Goal: Use online tool/utility: Utilize a website feature to perform a specific function

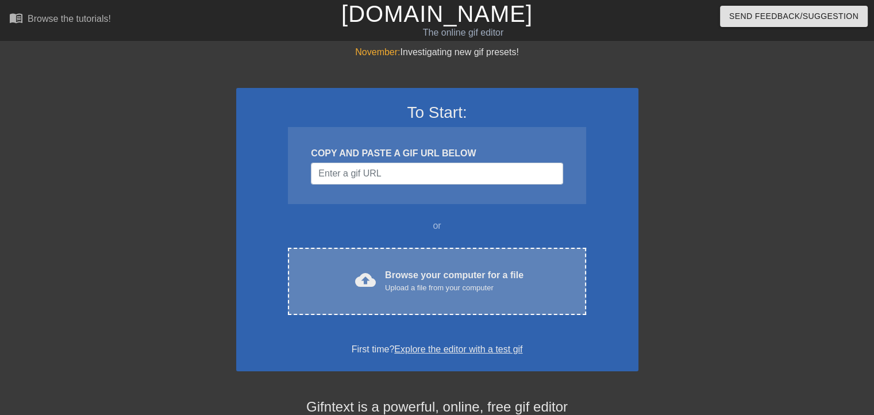
click at [360, 274] on span "cloud_upload" at bounding box center [365, 280] width 21 height 21
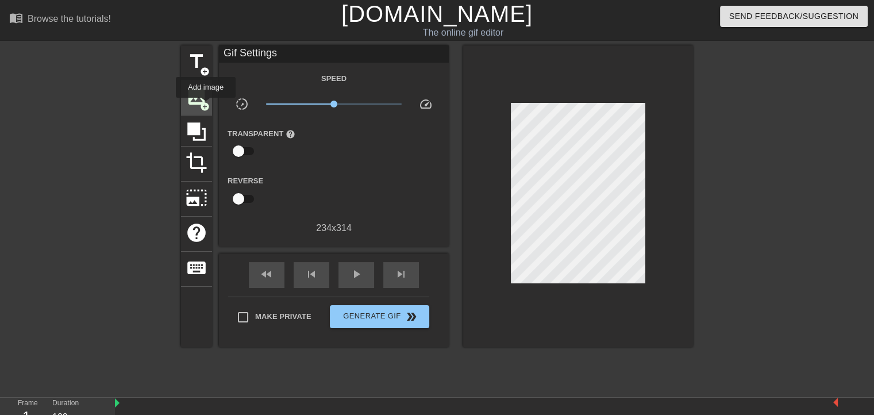
click at [206, 106] on span "add_circle" at bounding box center [205, 107] width 10 height 10
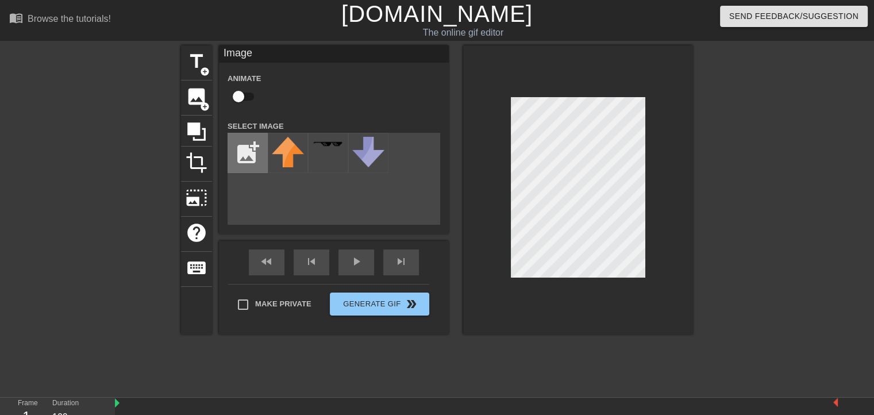
click at [246, 158] on input "file" at bounding box center [247, 152] width 39 height 39
type input "C:\fakepath\il_1588xN.5292851431_e1vq-removebg-preview.png"
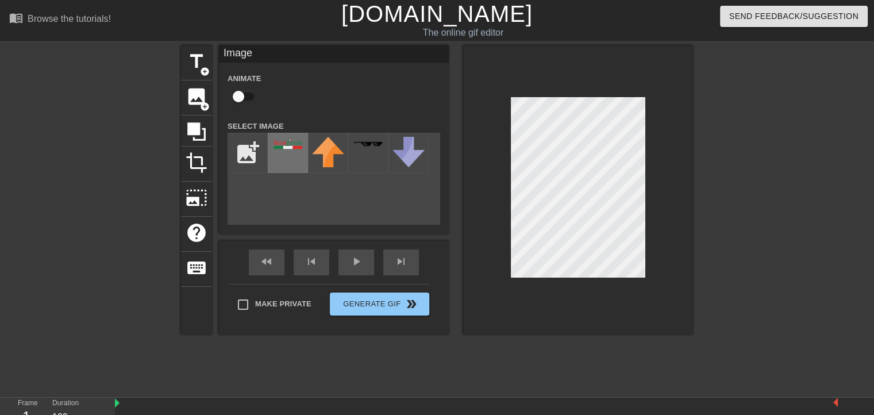
click at [281, 152] on div at bounding box center [288, 153] width 40 height 40
click at [356, 258] on div "fast_rewind skip_previous play_arrow skip_next" at bounding box center [333, 262] width 187 height 43
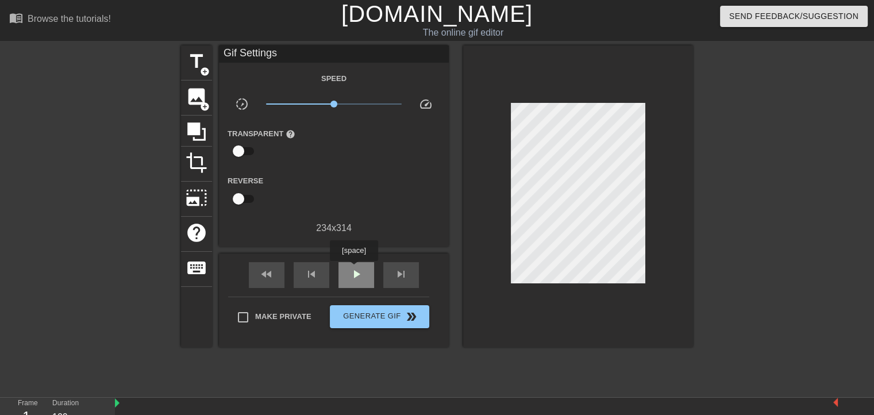
click at [354, 269] on span "play_arrow" at bounding box center [357, 274] width 14 height 14
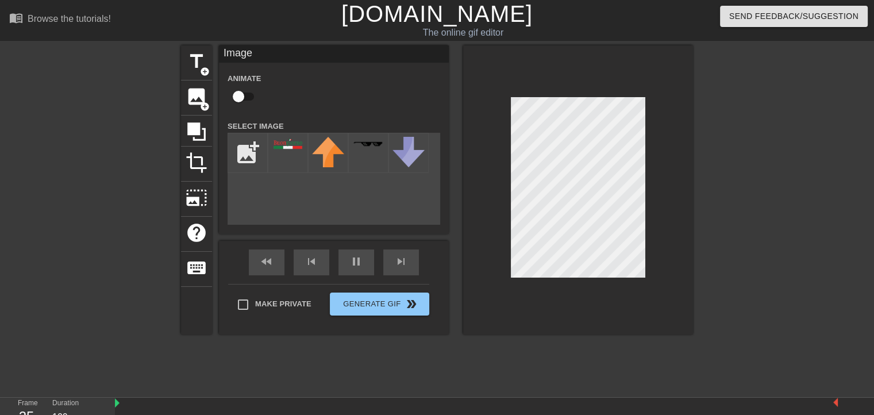
click at [748, 172] on div at bounding box center [793, 217] width 172 height 345
click at [734, 124] on div at bounding box center [793, 217] width 172 height 345
click at [736, 133] on div at bounding box center [793, 217] width 172 height 345
click at [778, 110] on div at bounding box center [793, 217] width 172 height 345
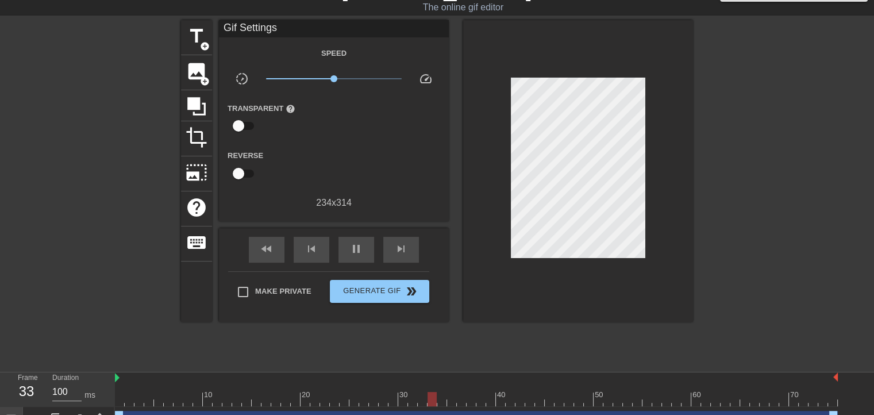
scroll to position [45, 0]
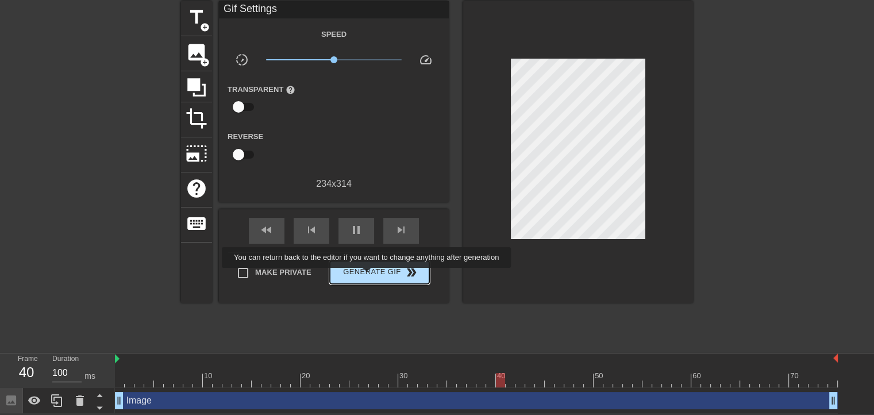
click at [368, 276] on span "Generate Gif double_arrow" at bounding box center [380, 273] width 90 height 14
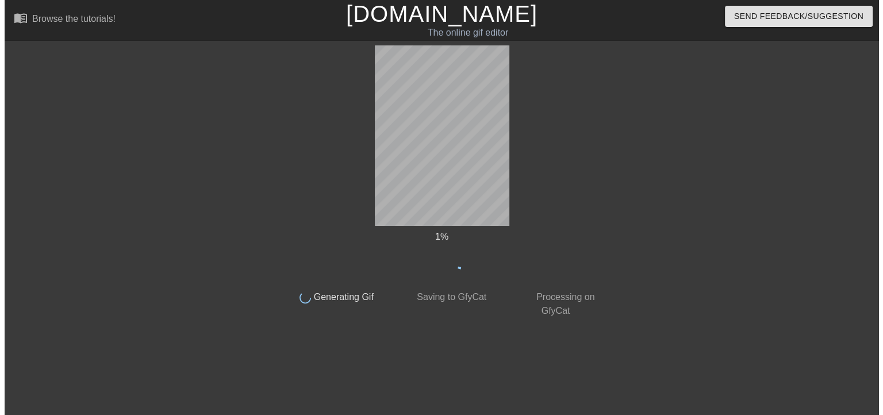
scroll to position [0, 0]
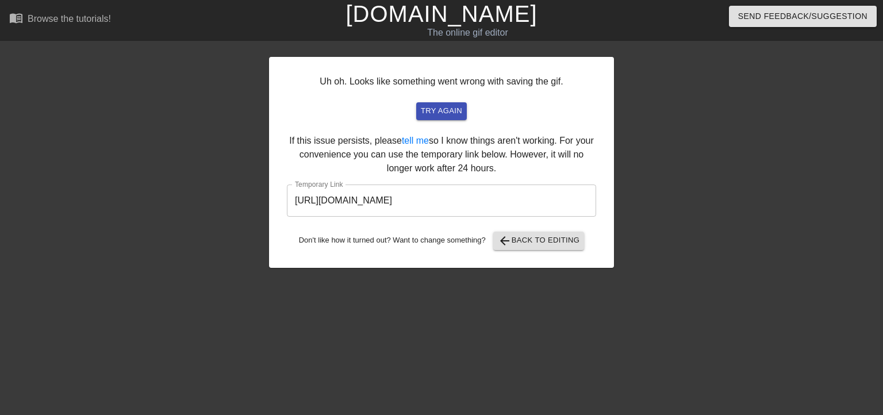
click at [425, 199] on input "https://www.gifntext.com/temp_generations/cPh7tJNC.gif" at bounding box center [441, 201] width 309 height 32
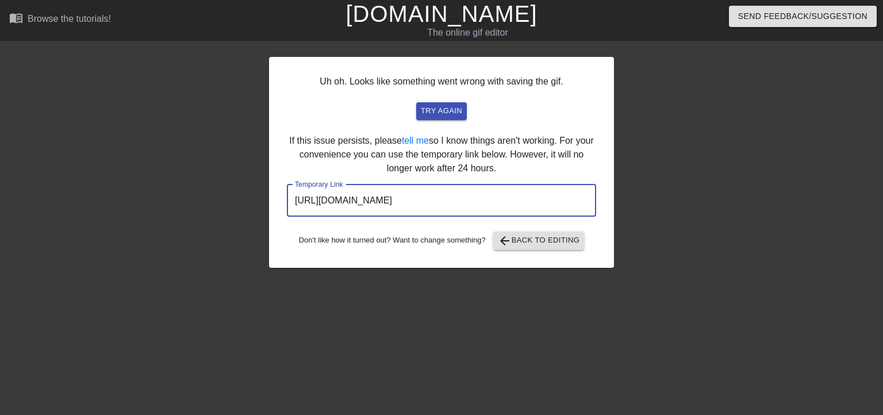
click at [425, 199] on input "https://www.gifntext.com/temp_generations/cPh7tJNC.gif" at bounding box center [441, 201] width 309 height 32
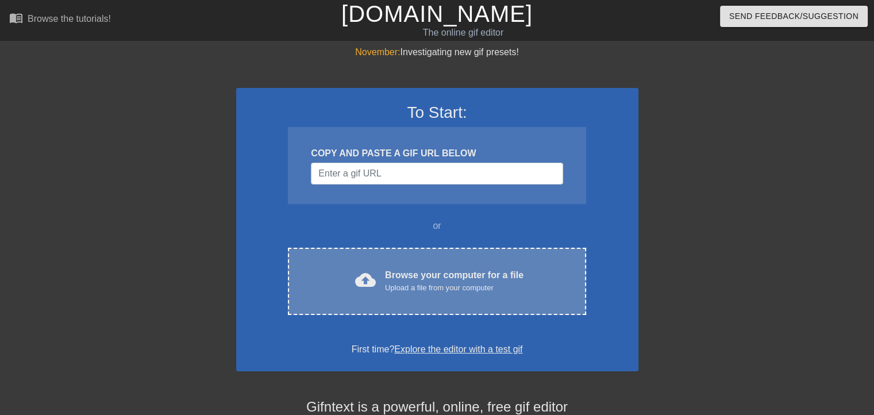
click at [377, 277] on div "cloud_upload Browse your computer for a file Upload a file from your computer" at bounding box center [436, 281] width 249 height 26
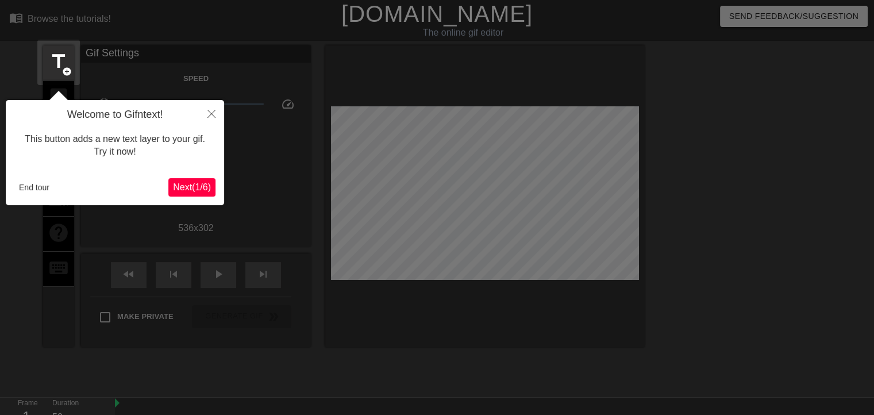
scroll to position [28, 0]
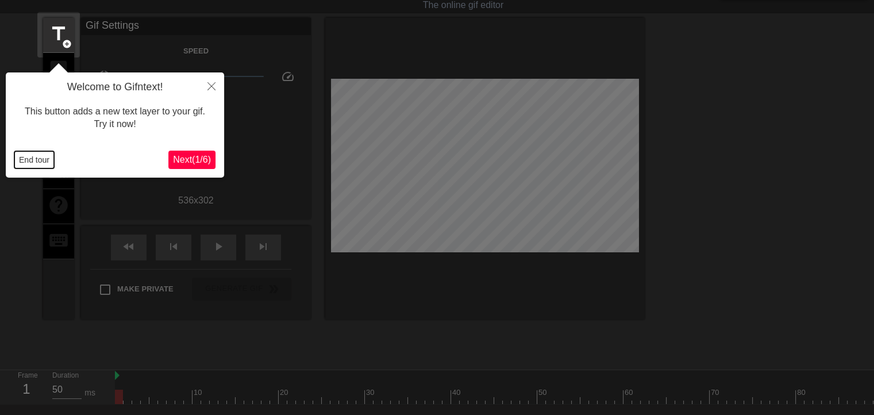
click at [41, 157] on button "End tour" at bounding box center [34, 159] width 40 height 17
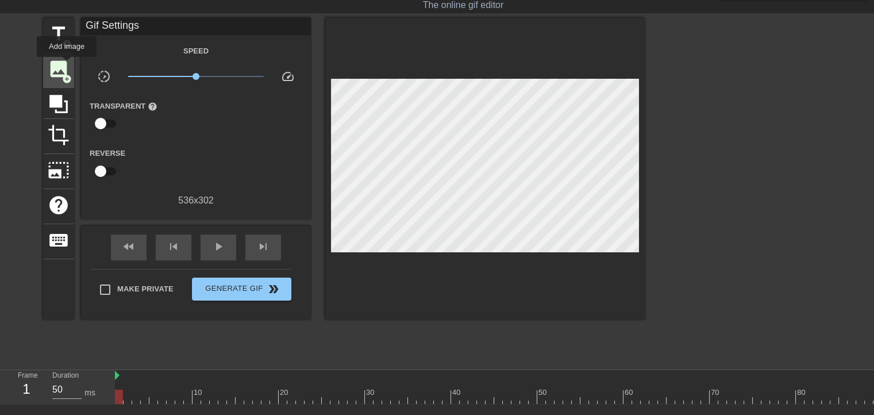
click at [67, 65] on span "image" at bounding box center [59, 69] width 22 height 22
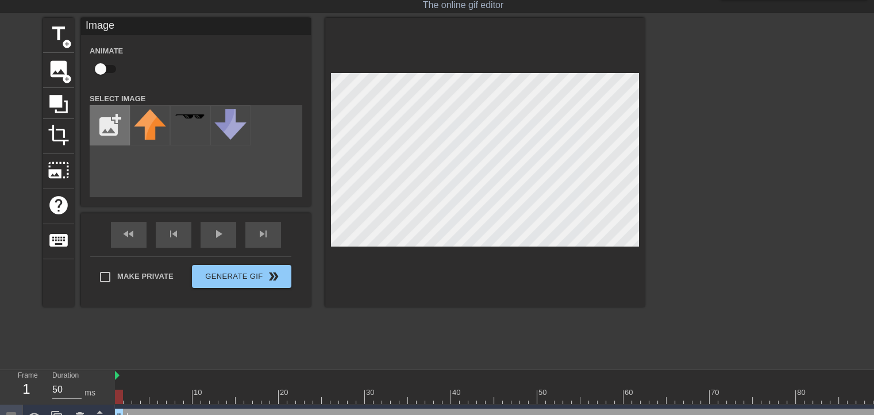
click at [103, 133] on input "file" at bounding box center [109, 125] width 39 height 39
type input "C:\fakepath\il_1588xN.5292851431_e1vq-removebg-preview.png"
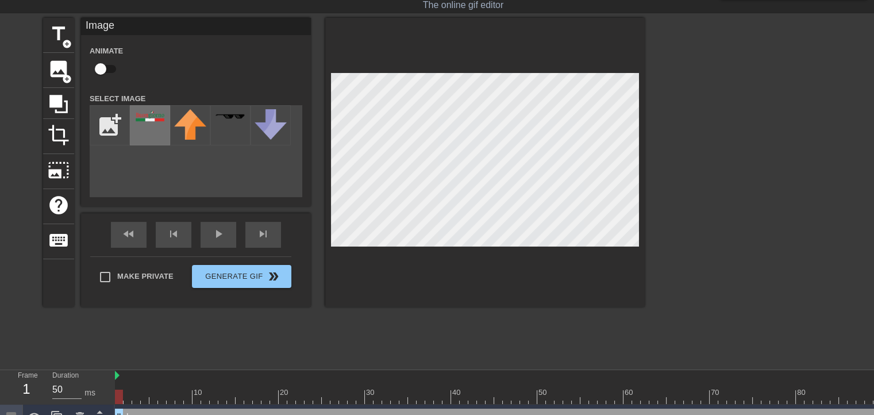
click at [156, 130] on div at bounding box center [150, 125] width 40 height 40
click at [685, 399] on div at bounding box center [809, 397] width 1388 height 14
click at [731, 395] on div at bounding box center [809, 397] width 1388 height 14
click at [802, 398] on div at bounding box center [809, 397] width 1388 height 14
click at [812, 397] on div at bounding box center [809, 397] width 1388 height 14
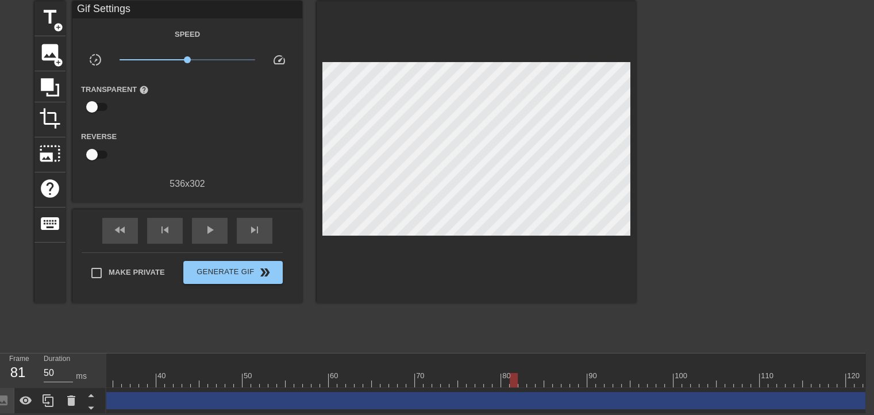
scroll to position [0, 358]
click at [707, 373] on div at bounding box center [442, 380] width 1388 height 14
click at [713, 377] on div at bounding box center [442, 380] width 1388 height 14
click at [747, 377] on div at bounding box center [442, 380] width 1388 height 14
click at [809, 377] on div at bounding box center [442, 380] width 1388 height 14
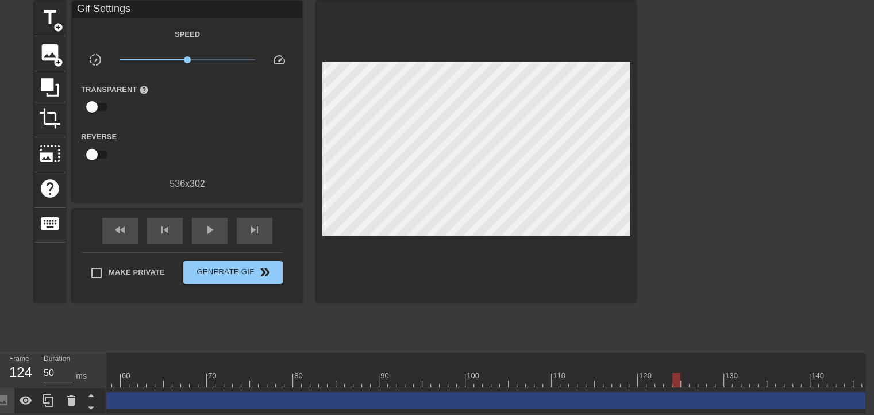
scroll to position [0, 623]
click at [727, 379] on div at bounding box center [177, 380] width 1388 height 14
click at [748, 377] on div at bounding box center [177, 380] width 1388 height 14
click at [775, 375] on div at bounding box center [177, 380] width 1388 height 14
click at [800, 375] on div at bounding box center [177, 380] width 1388 height 14
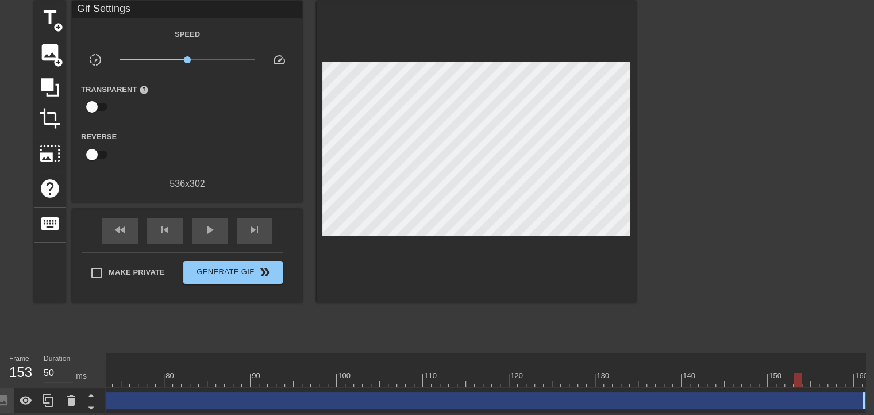
click at [815, 377] on div at bounding box center [177, 380] width 1388 height 14
click at [821, 377] on div at bounding box center [177, 380] width 1388 height 14
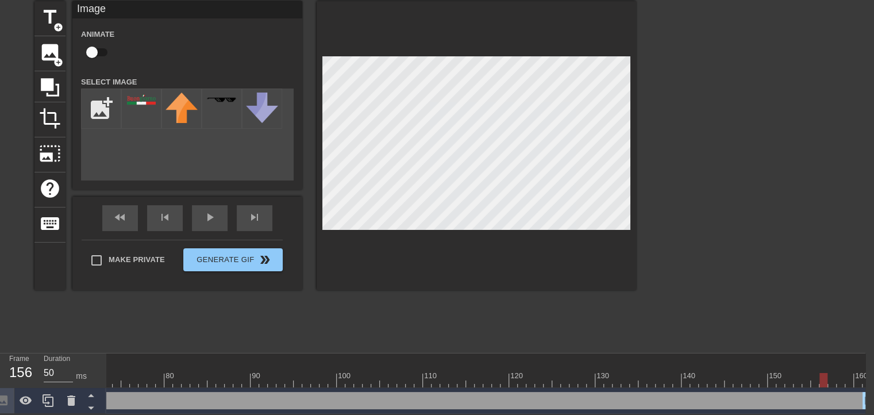
click at [688, 126] on div at bounding box center [736, 173] width 172 height 345
click at [593, 376] on div at bounding box center [177, 380] width 1388 height 14
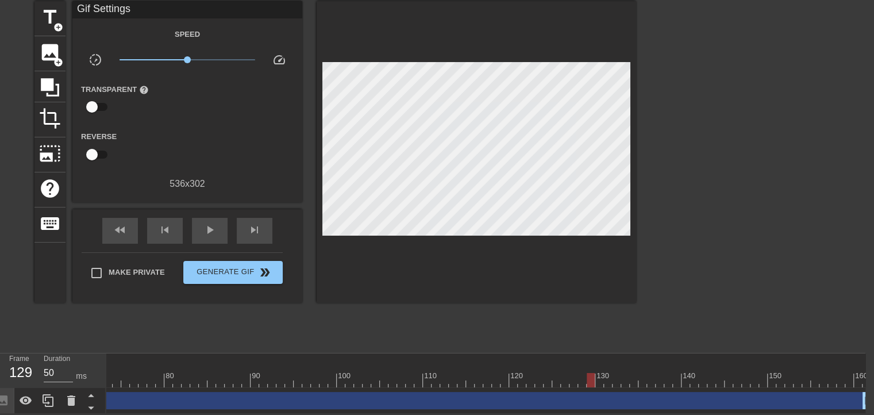
click at [666, 282] on div at bounding box center [736, 173] width 172 height 345
click at [196, 224] on div "play_arrow" at bounding box center [210, 231] width 36 height 26
click at [198, 223] on div "pause" at bounding box center [210, 231] width 36 height 26
click at [198, 223] on div "play_arrow" at bounding box center [210, 231] width 36 height 26
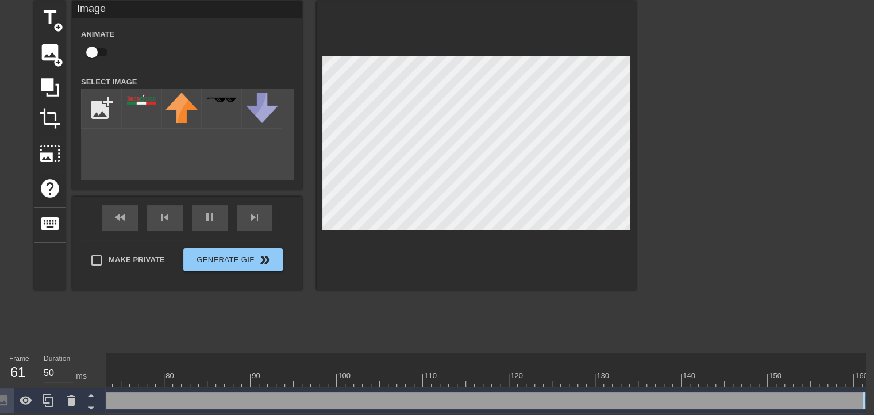
click at [700, 152] on div at bounding box center [736, 173] width 172 height 345
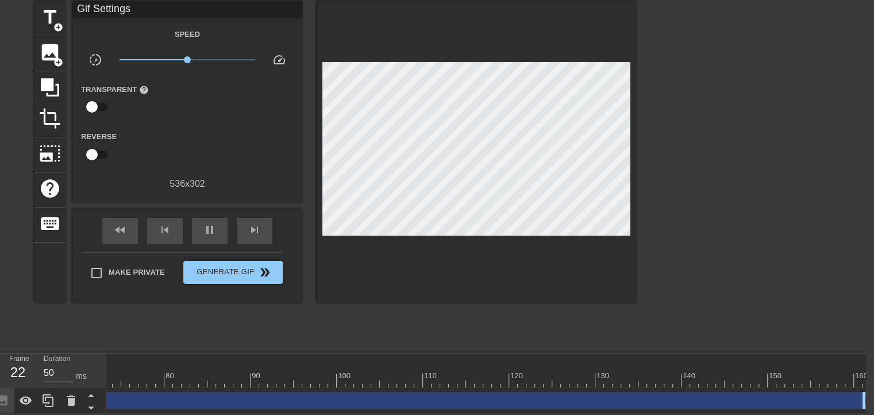
click at [722, 145] on div at bounding box center [736, 173] width 172 height 345
click at [215, 209] on div "fast_rewind skip_previous pause skip_next" at bounding box center [187, 230] width 187 height 43
click at [221, 228] on div "pause" at bounding box center [210, 231] width 36 height 26
click at [757, 373] on div at bounding box center [177, 380] width 1388 height 14
click at [127, 224] on div "fast_rewind" at bounding box center [120, 231] width 36 height 26
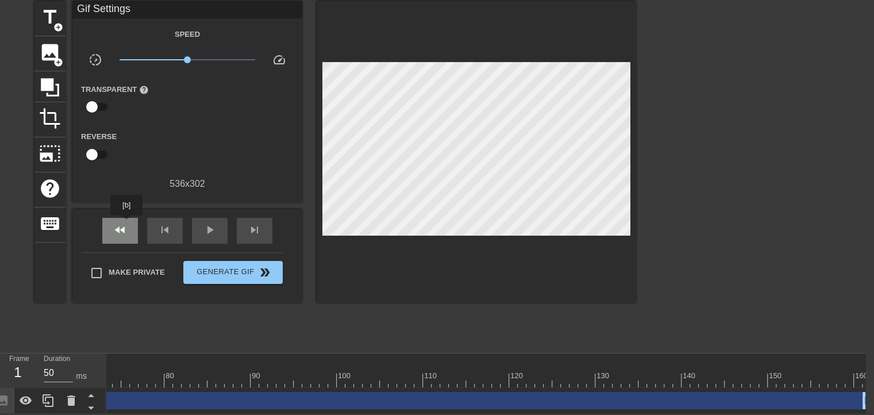
click at [127, 224] on div "fast_rewind" at bounding box center [120, 231] width 36 height 26
click at [214, 228] on span "play_arrow" at bounding box center [210, 230] width 14 height 14
click at [214, 228] on span "pause" at bounding box center [210, 230] width 14 height 14
click at [251, 223] on span "skip_next" at bounding box center [255, 230] width 14 height 14
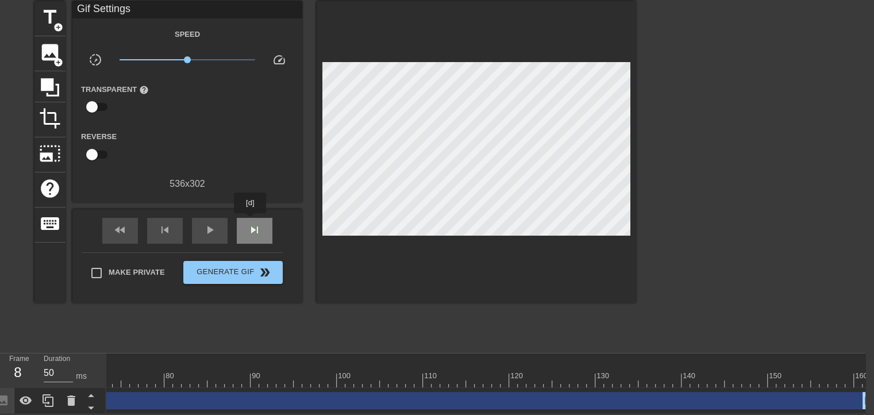
click at [251, 223] on span "skip_next" at bounding box center [255, 230] width 14 height 14
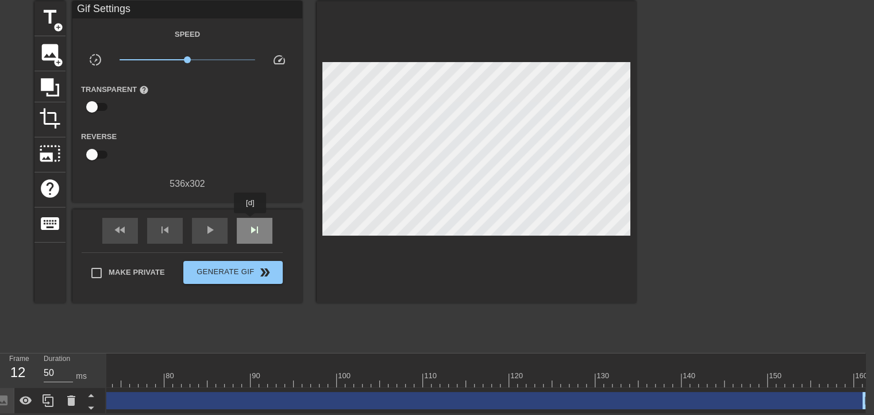
click at [251, 223] on span "skip_next" at bounding box center [255, 230] width 14 height 14
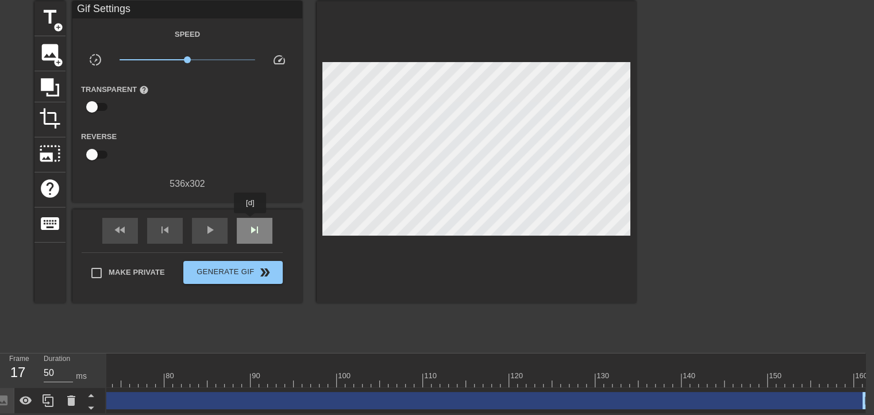
click at [251, 223] on span "skip_next" at bounding box center [255, 230] width 14 height 14
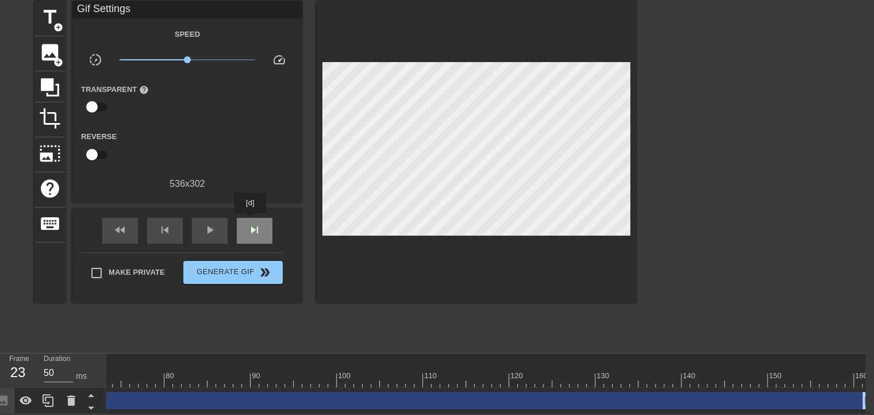
click at [251, 223] on span "skip_next" at bounding box center [255, 230] width 14 height 14
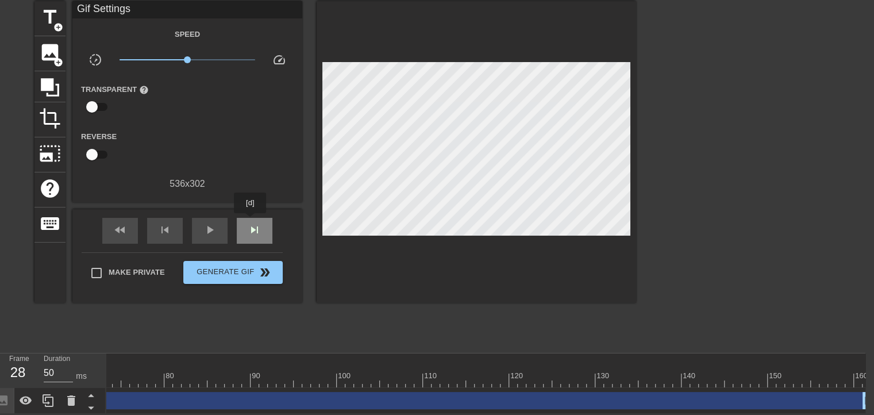
click at [251, 223] on span "skip_next" at bounding box center [255, 230] width 14 height 14
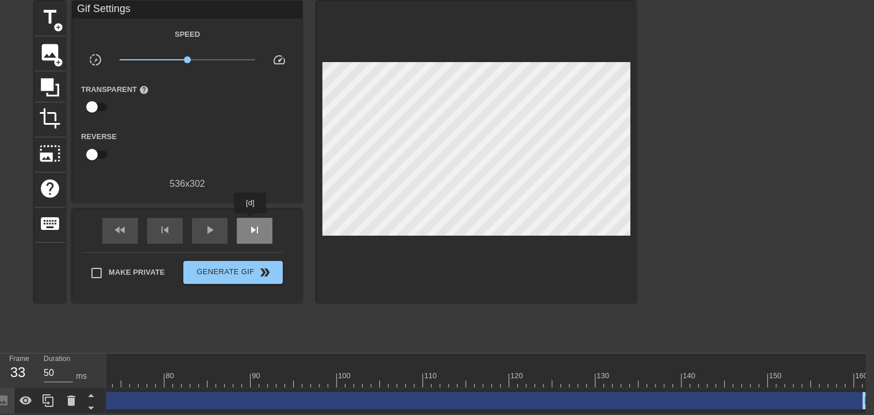
click at [251, 223] on span "skip_next" at bounding box center [255, 230] width 14 height 14
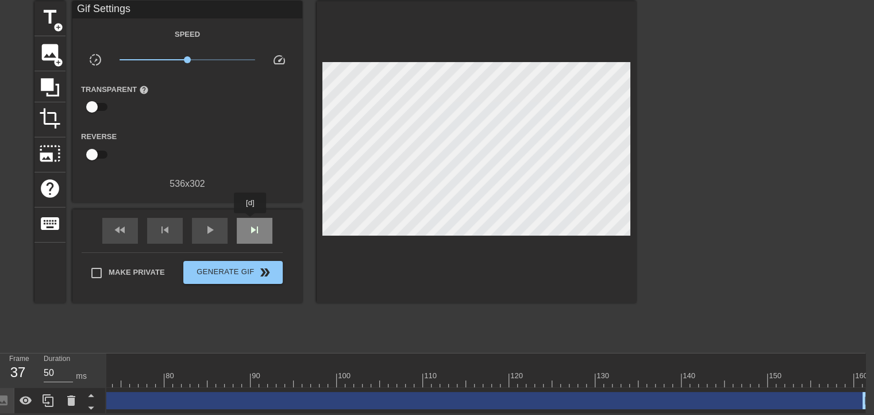
click at [251, 223] on span "skip_next" at bounding box center [255, 230] width 14 height 14
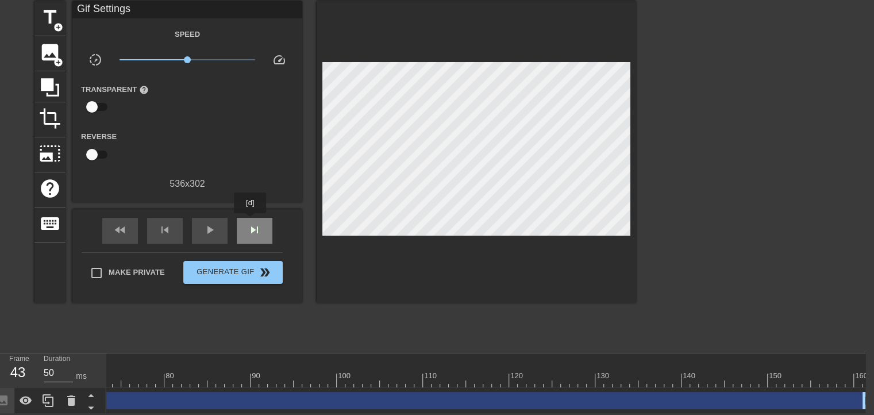
click at [251, 223] on span "skip_next" at bounding box center [255, 230] width 14 height 14
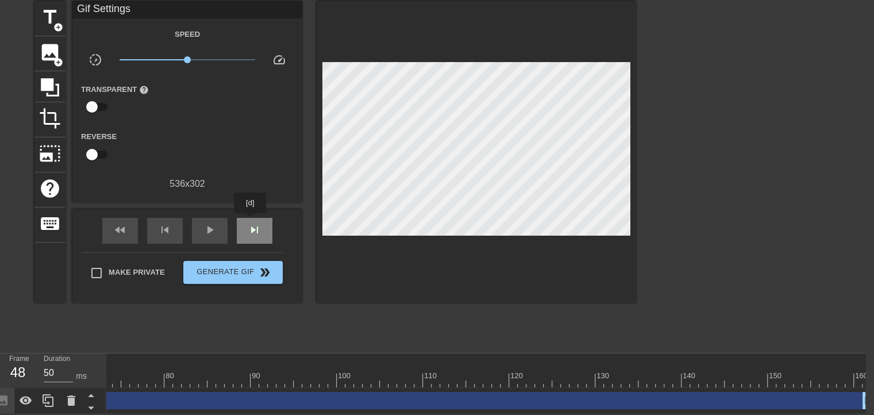
click at [251, 223] on span "skip_next" at bounding box center [255, 230] width 14 height 14
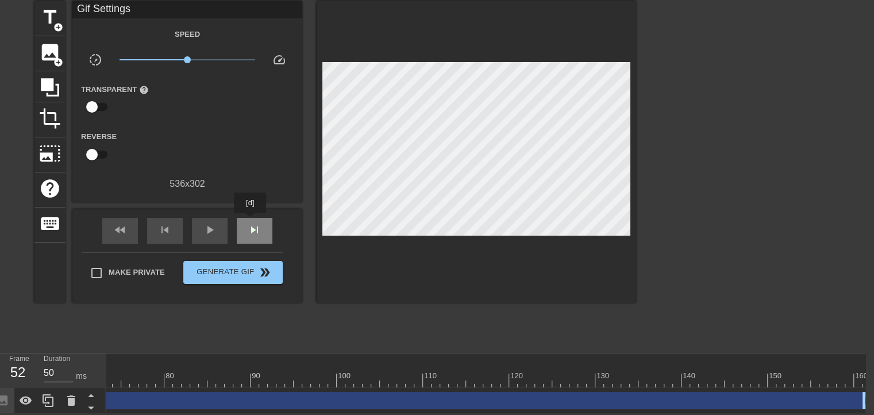
click at [251, 223] on span "skip_next" at bounding box center [255, 230] width 14 height 14
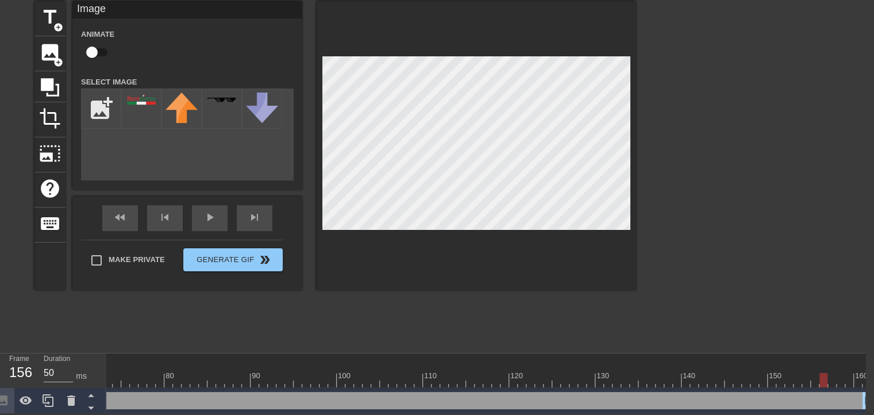
click at [631, 111] on div at bounding box center [477, 145] width 320 height 289
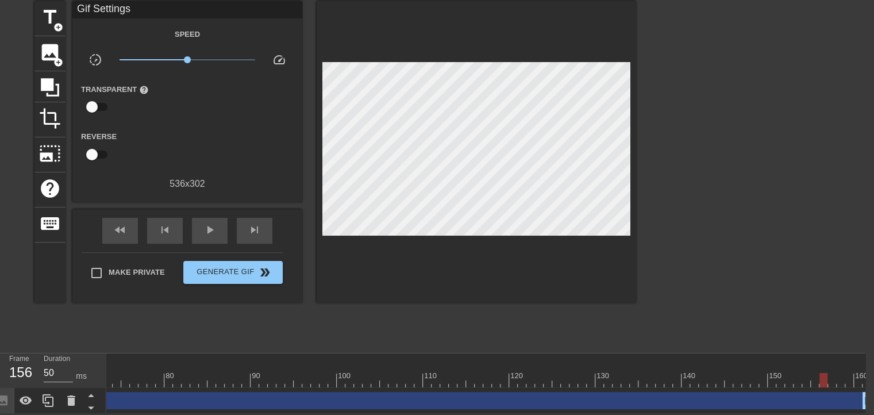
click at [689, 106] on div at bounding box center [736, 173] width 172 height 345
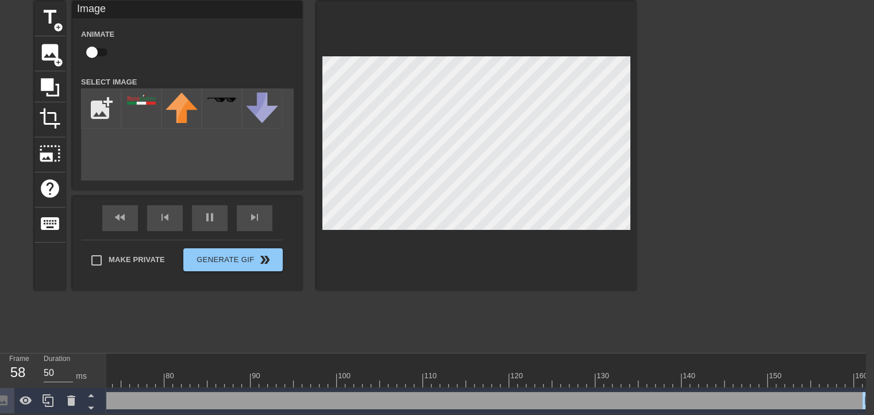
click at [693, 126] on div at bounding box center [736, 173] width 172 height 345
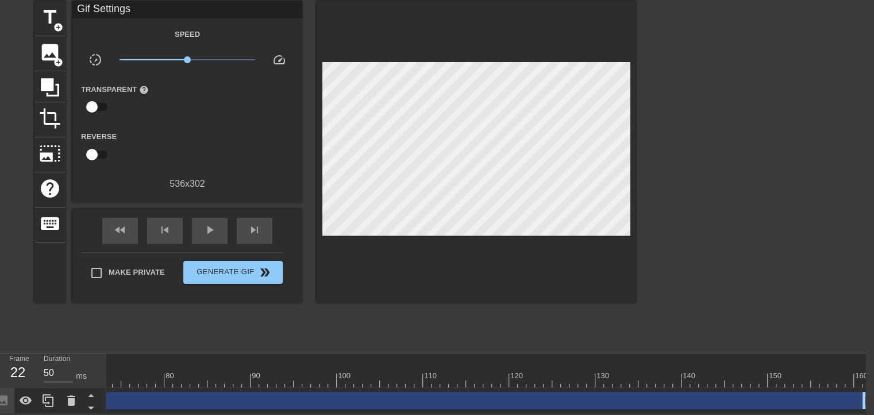
click at [672, 113] on div at bounding box center [736, 173] width 172 height 345
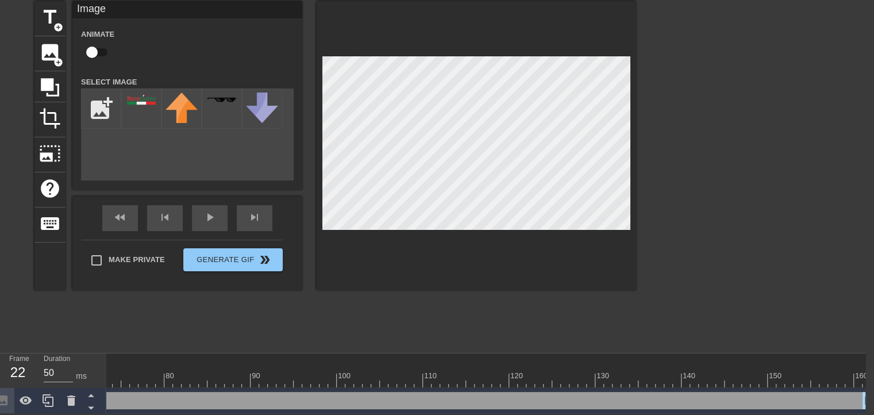
click at [667, 127] on div at bounding box center [736, 173] width 172 height 345
click at [670, 118] on div at bounding box center [736, 173] width 172 height 345
click at [666, 73] on div at bounding box center [736, 173] width 172 height 345
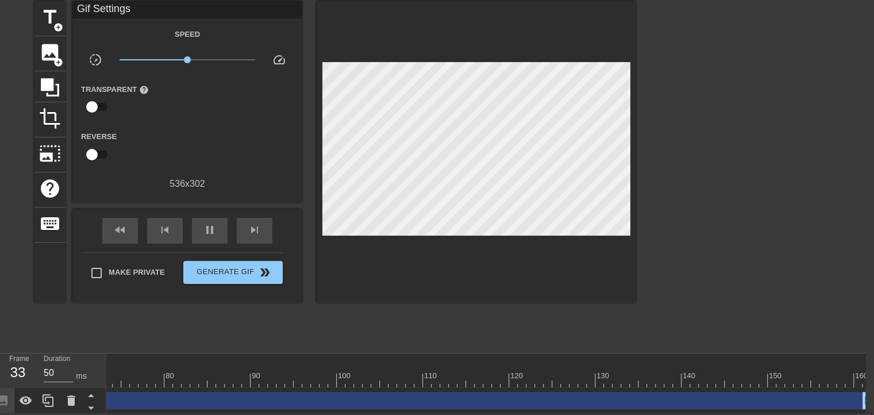
click at [632, 98] on div at bounding box center [477, 152] width 320 height 302
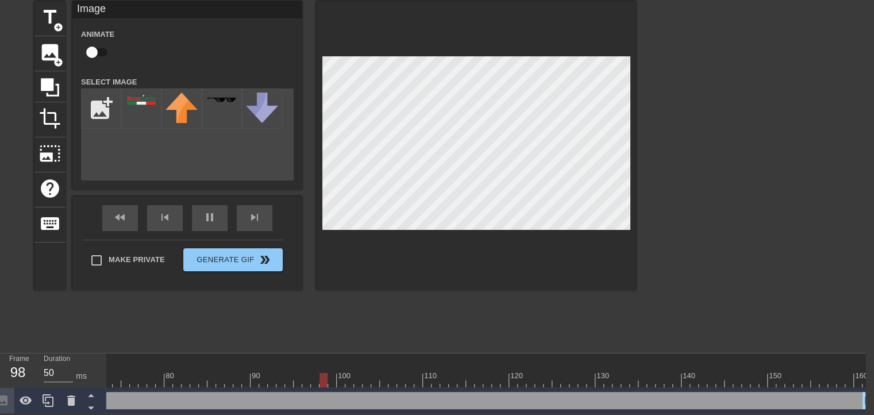
click at [736, 99] on div at bounding box center [736, 173] width 172 height 345
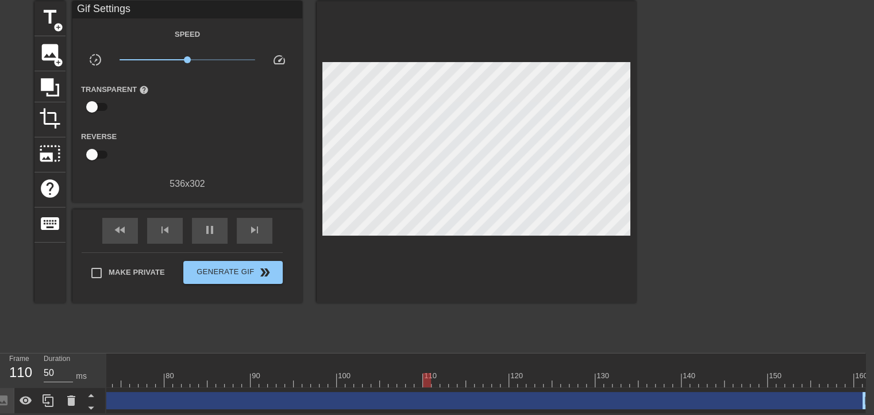
click at [692, 73] on div at bounding box center [736, 173] width 172 height 345
click at [223, 266] on span "Generate Gif double_arrow" at bounding box center [233, 273] width 90 height 14
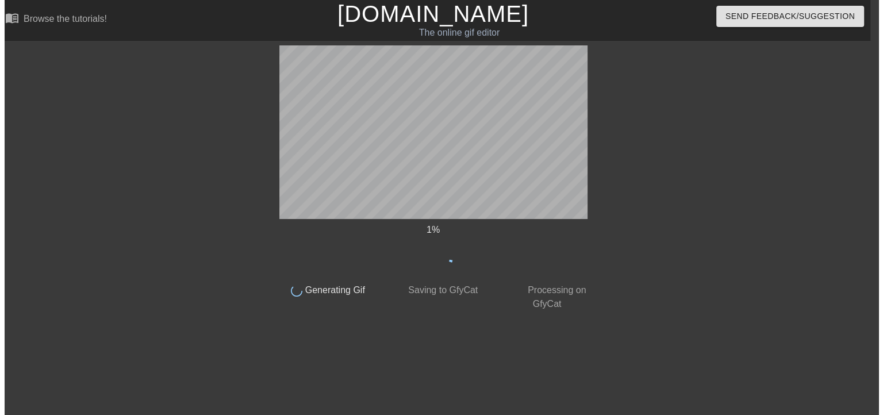
scroll to position [0, 9]
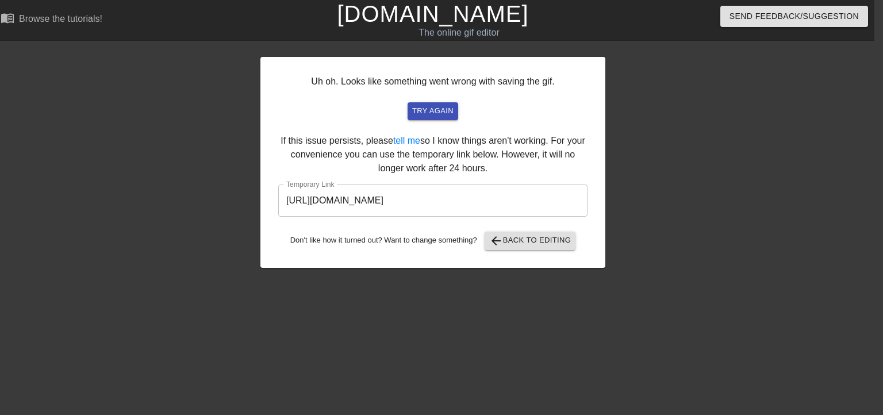
click at [417, 194] on input "[URL][DOMAIN_NAME]" at bounding box center [432, 201] width 309 height 32
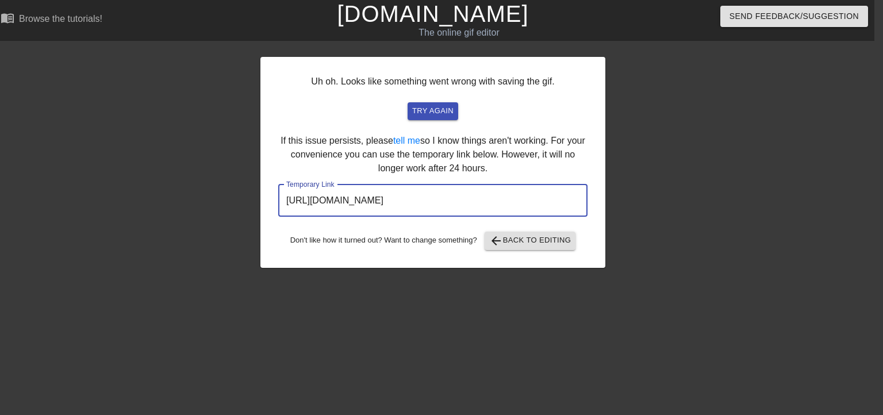
click at [417, 194] on input "[URL][DOMAIN_NAME]" at bounding box center [432, 201] width 309 height 32
